Goal: Information Seeking & Learning: Learn about a topic

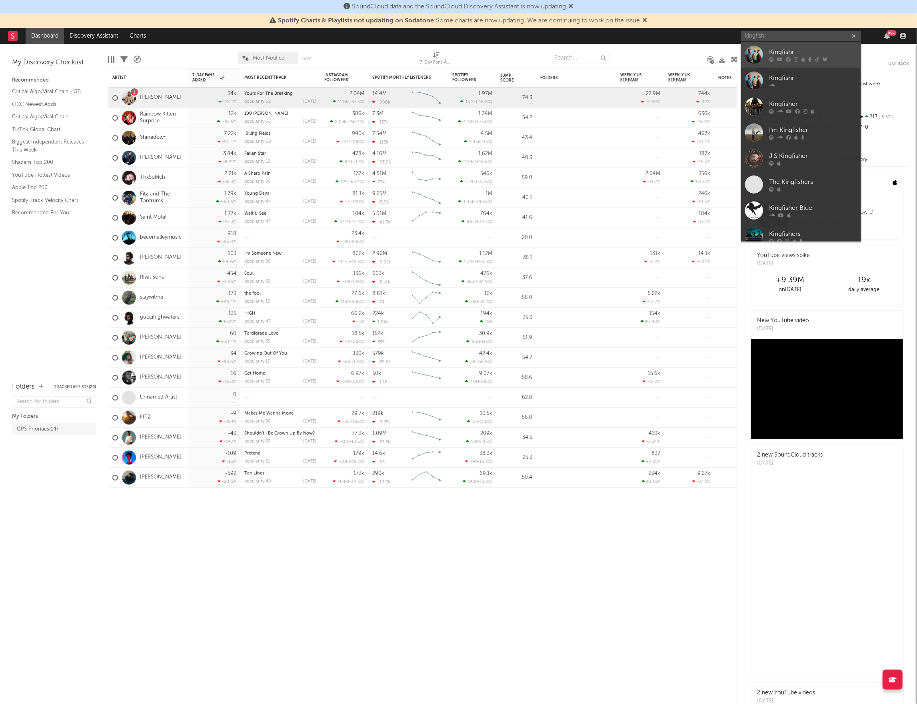
type input "kingfishr"
click at [802, 45] on link "Kingfishr" at bounding box center [801, 55] width 120 height 26
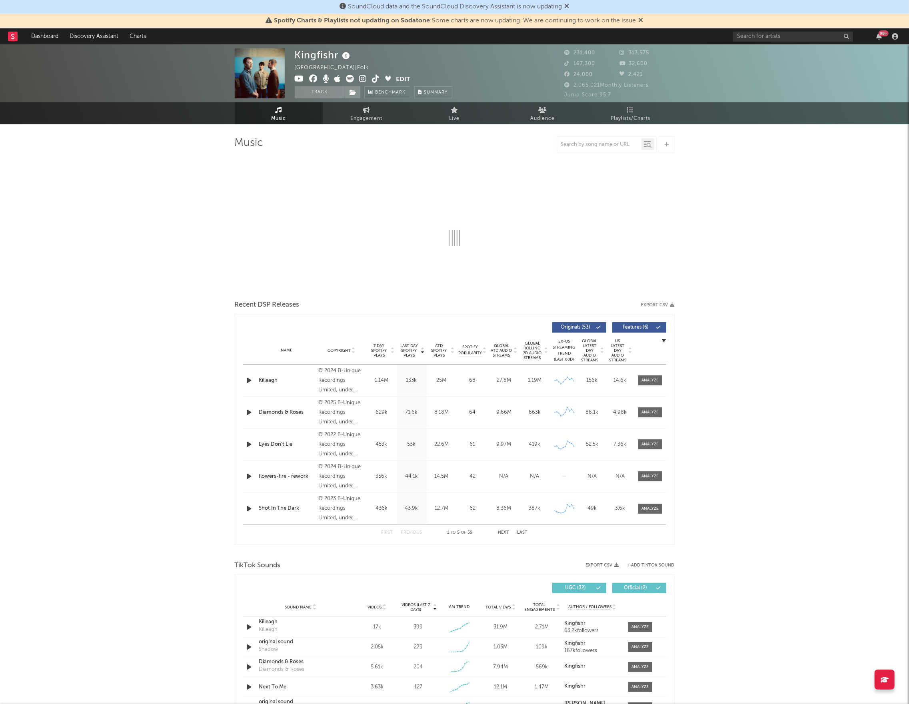
select select "6m"
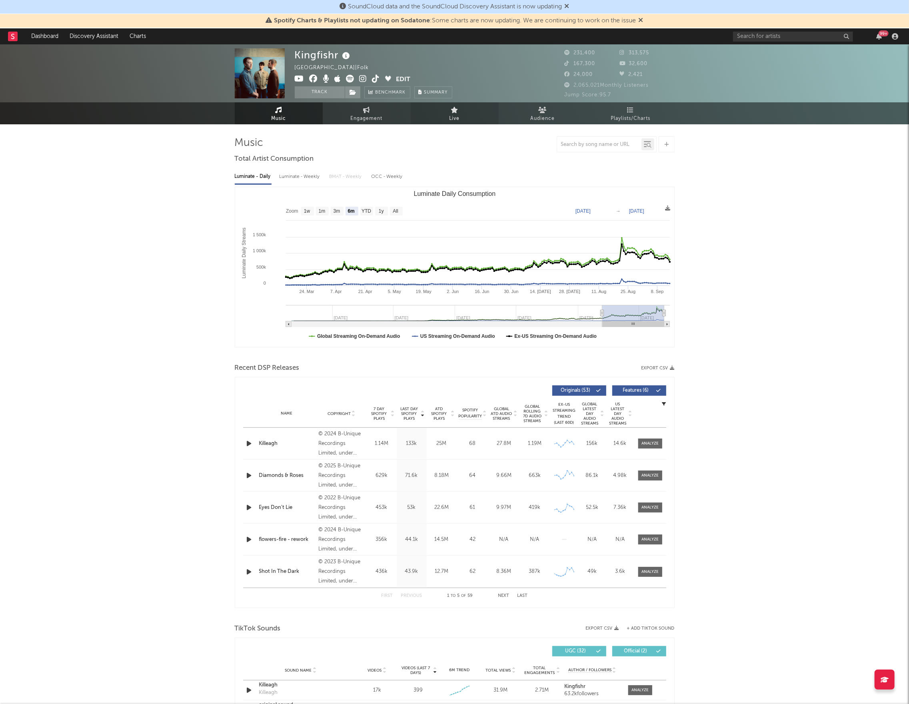
click at [478, 122] on link "Live" at bounding box center [455, 113] width 88 height 22
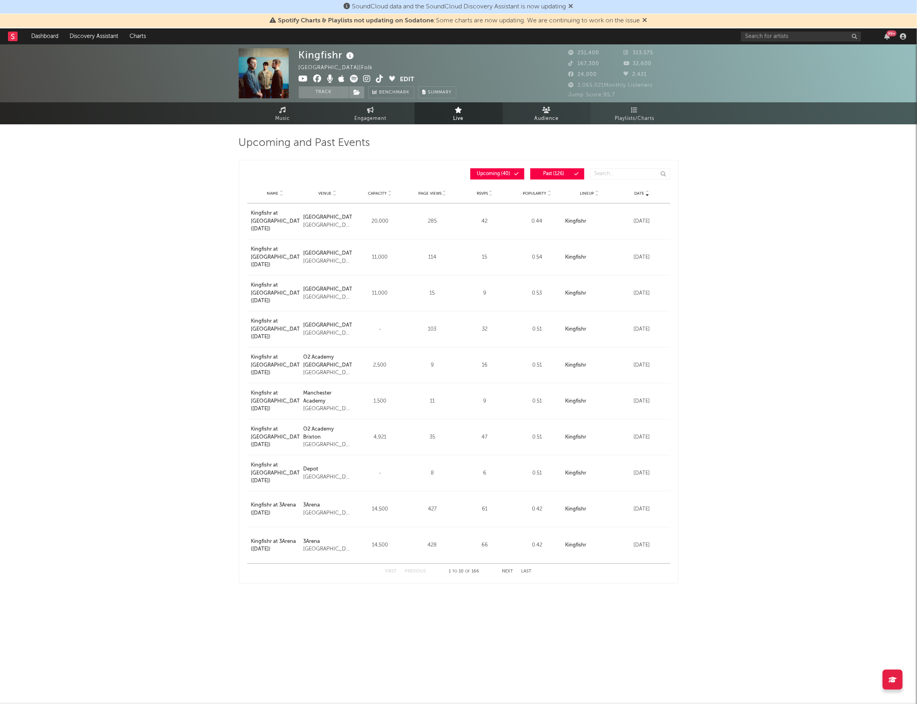
click at [516, 116] on link "Audience" at bounding box center [547, 113] width 88 height 22
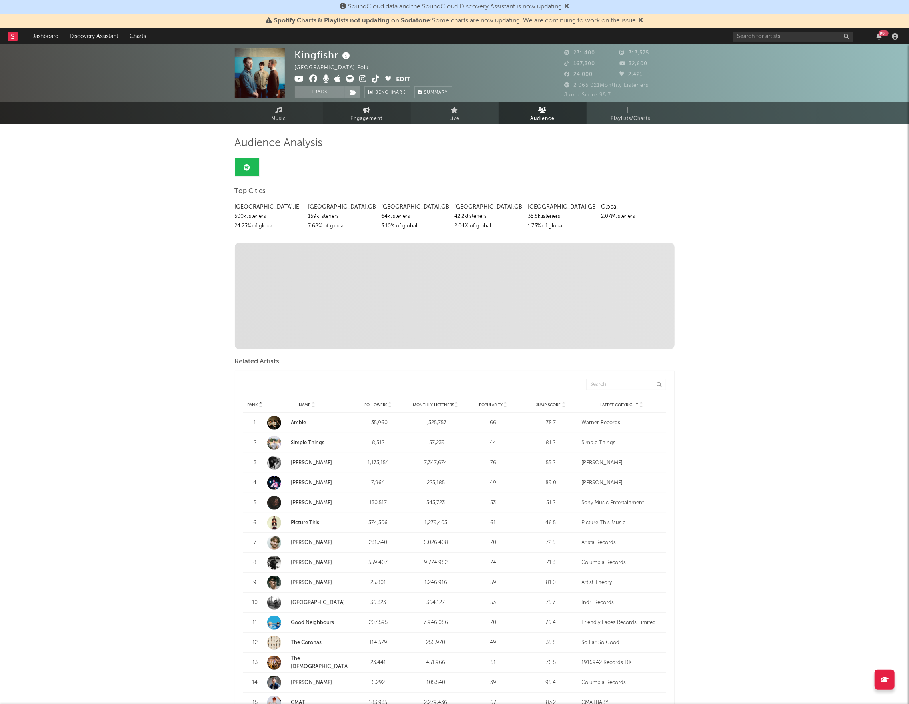
click at [379, 120] on span "Engagement" at bounding box center [367, 119] width 32 height 10
select select "1w"
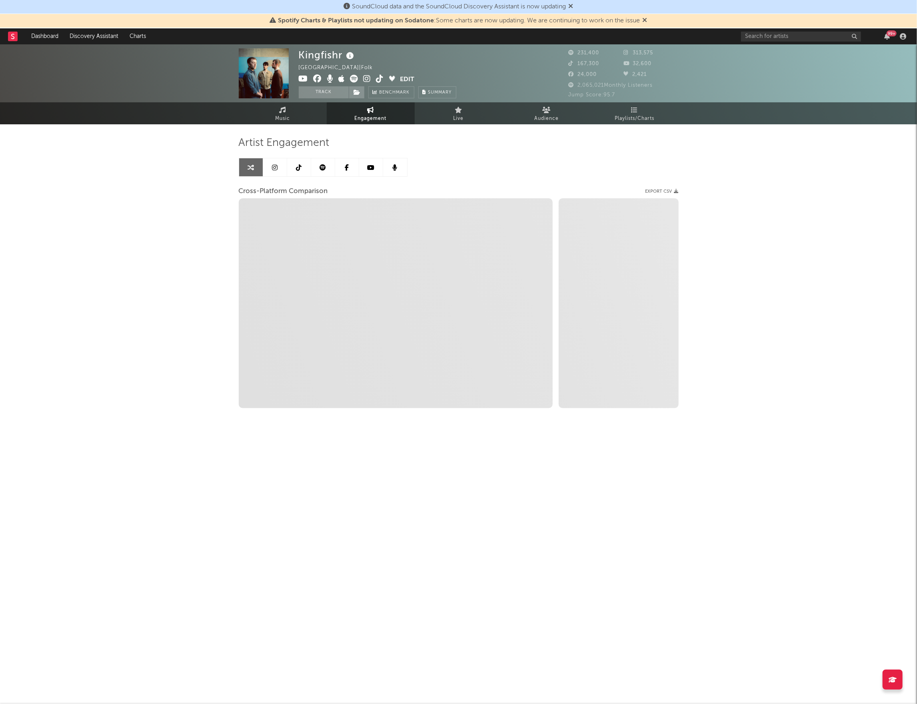
select select "1m"
